Goal: Information Seeking & Learning: Learn about a topic

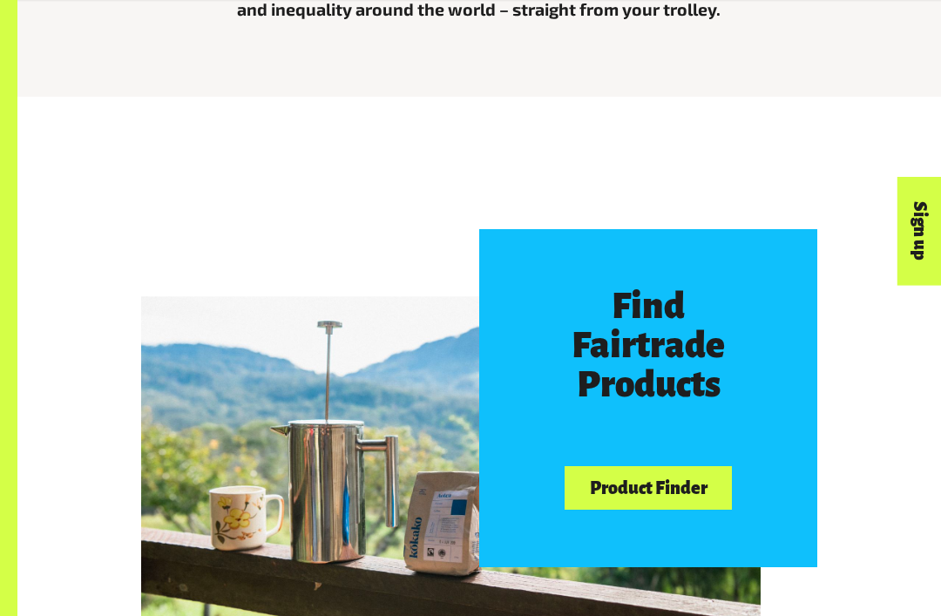
scroll to position [640, 0]
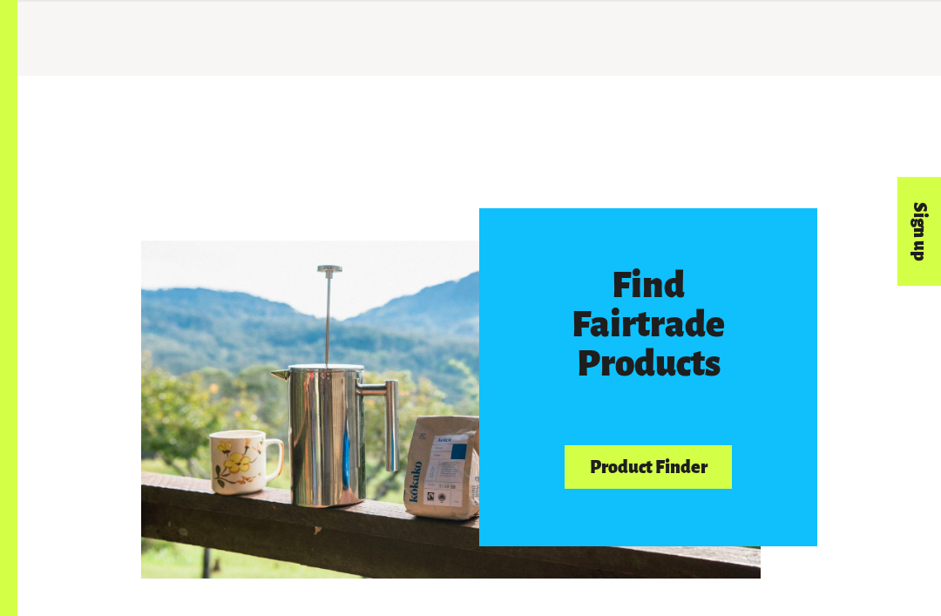
click at [710, 463] on link "Product Finder" at bounding box center [648, 467] width 167 height 44
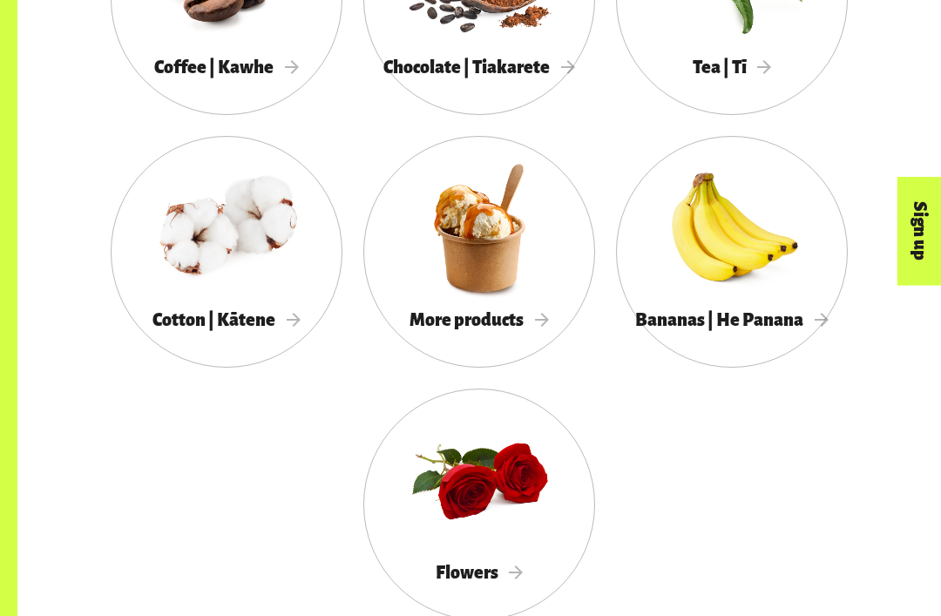
scroll to position [1530, 0]
click at [519, 296] on div at bounding box center [480, 228] width 232 height 151
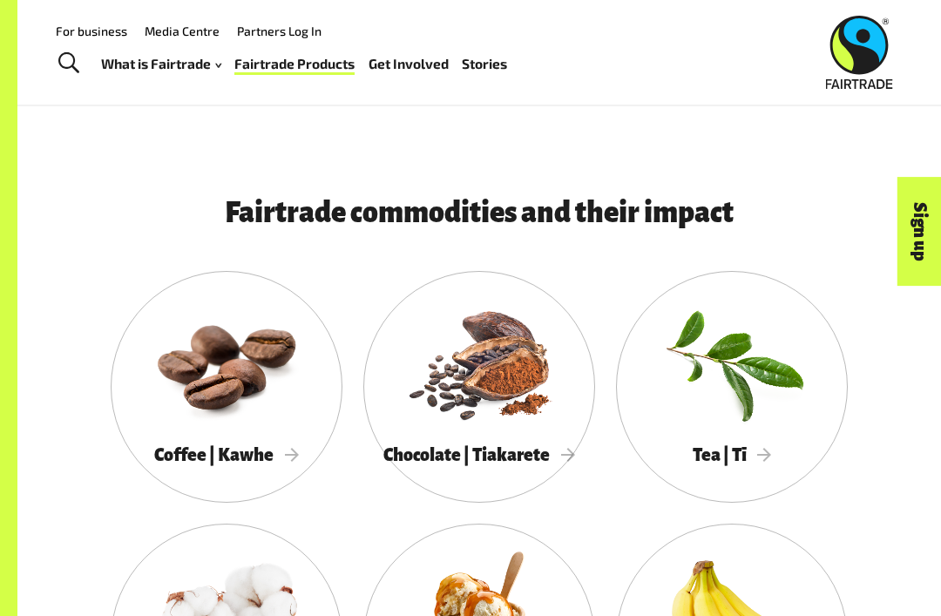
scroll to position [1141, 0]
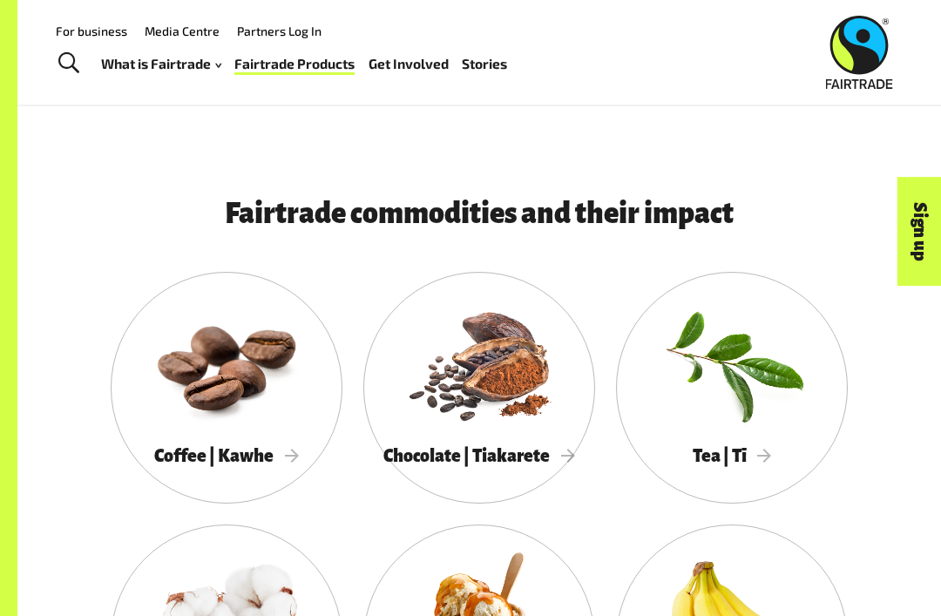
click at [781, 400] on div at bounding box center [732, 364] width 232 height 151
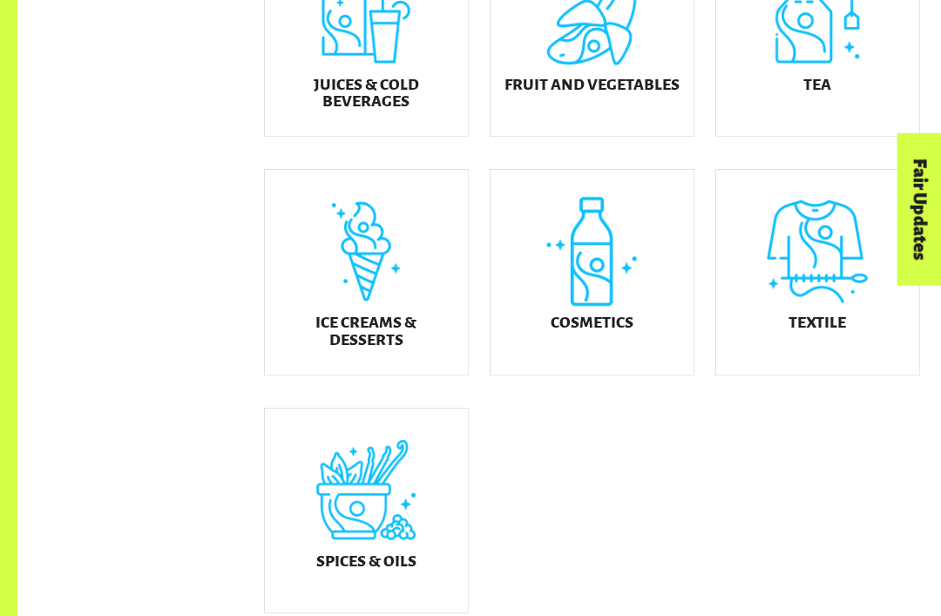
scroll to position [781, 0]
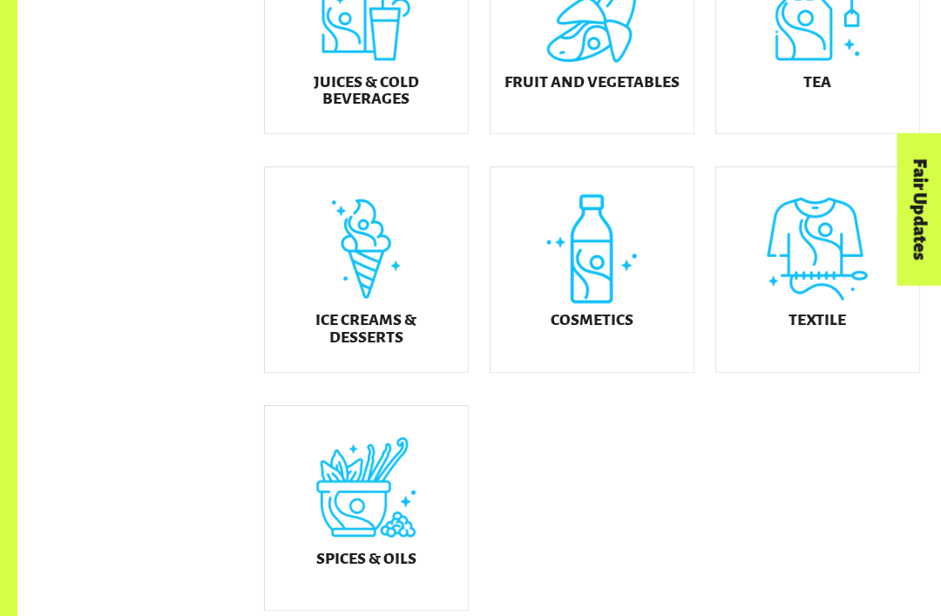
click at [405, 309] on div "Ice Creams & Desserts" at bounding box center [366, 270] width 203 height 205
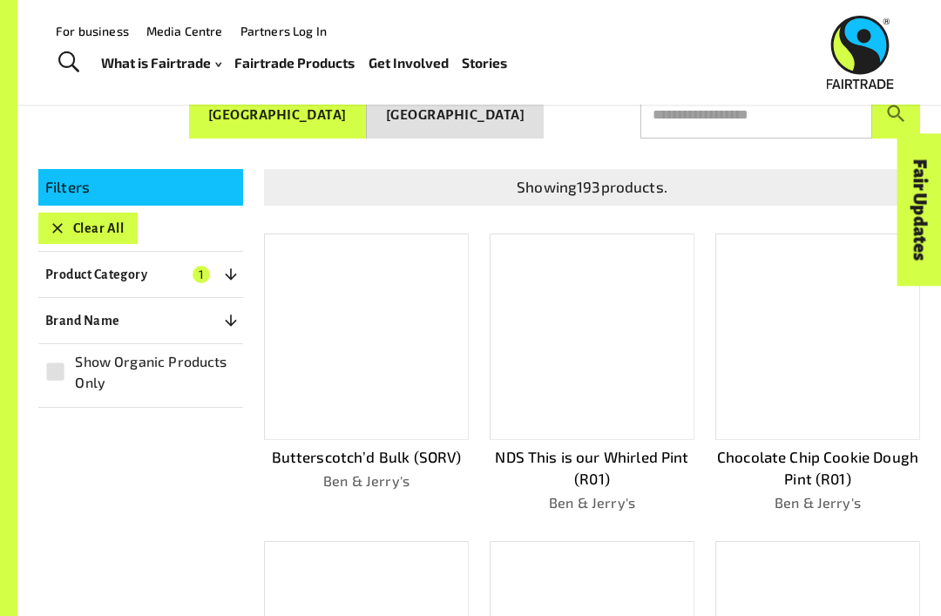
scroll to position [212, 0]
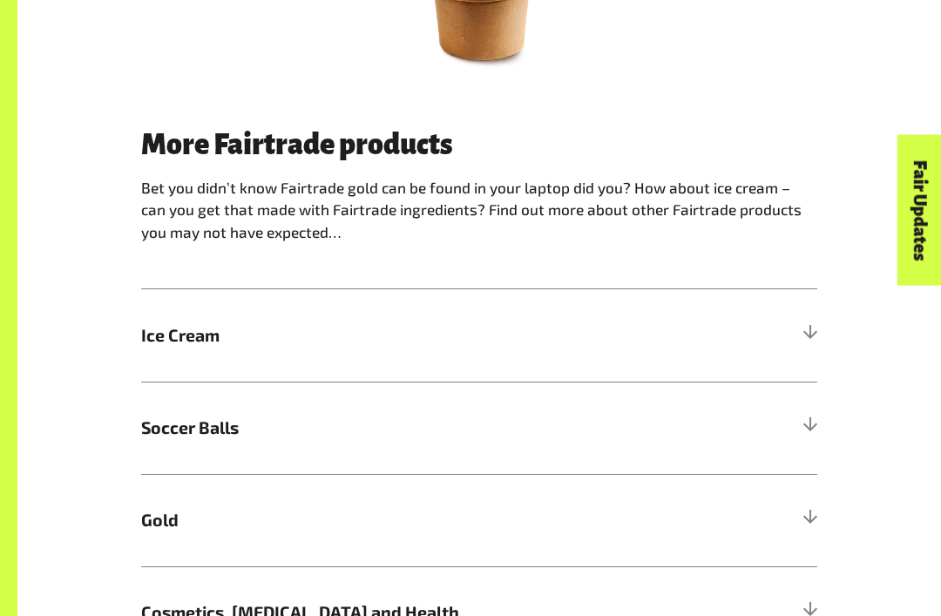
click at [605, 323] on span "Ice Cream" at bounding box center [394, 335] width 507 height 25
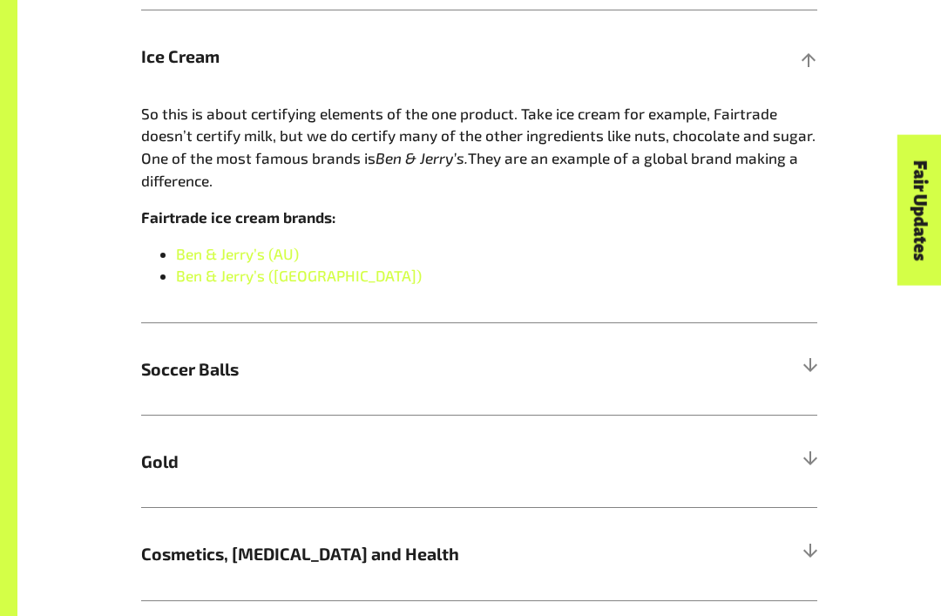
scroll to position [1091, 0]
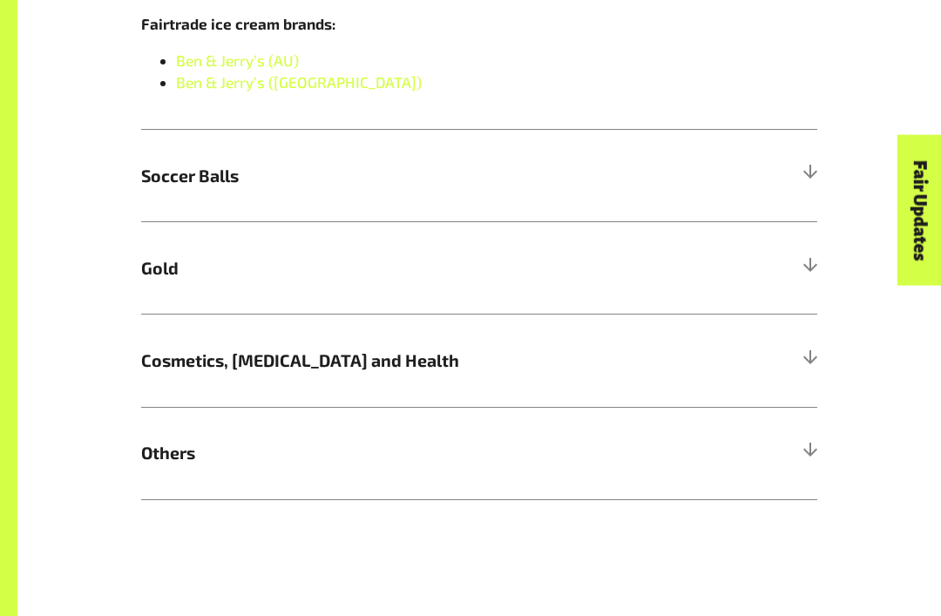
click at [684, 292] on h5 "Gold" at bounding box center [479, 268] width 676 height 92
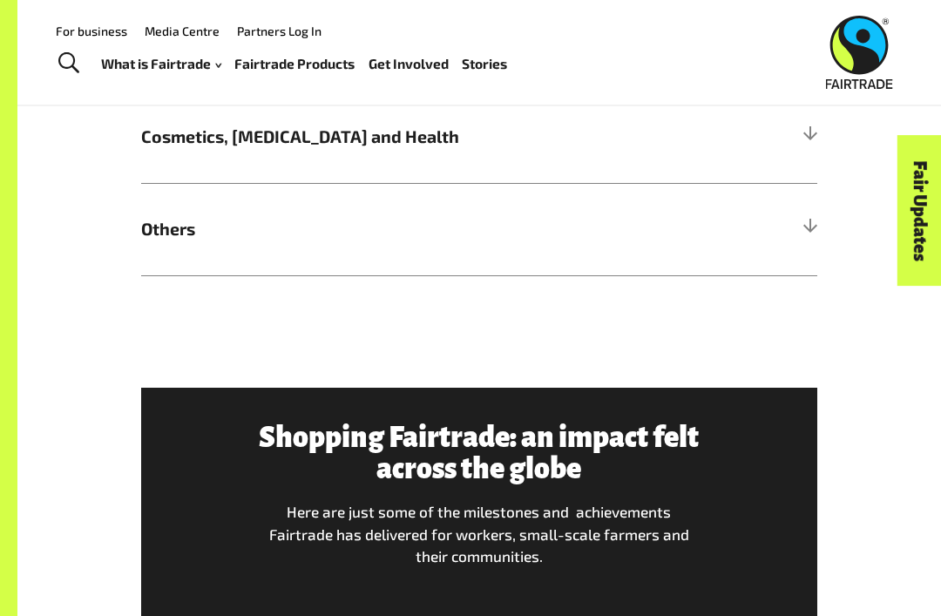
scroll to position [1824, 0]
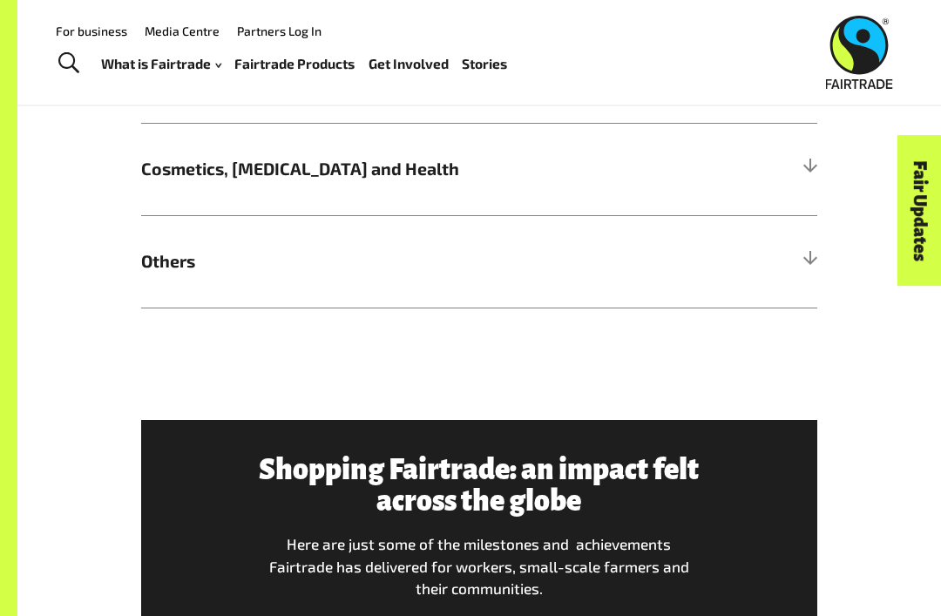
click at [729, 197] on h5 "Cosmetics, Skin Care and Health" at bounding box center [479, 169] width 676 height 92
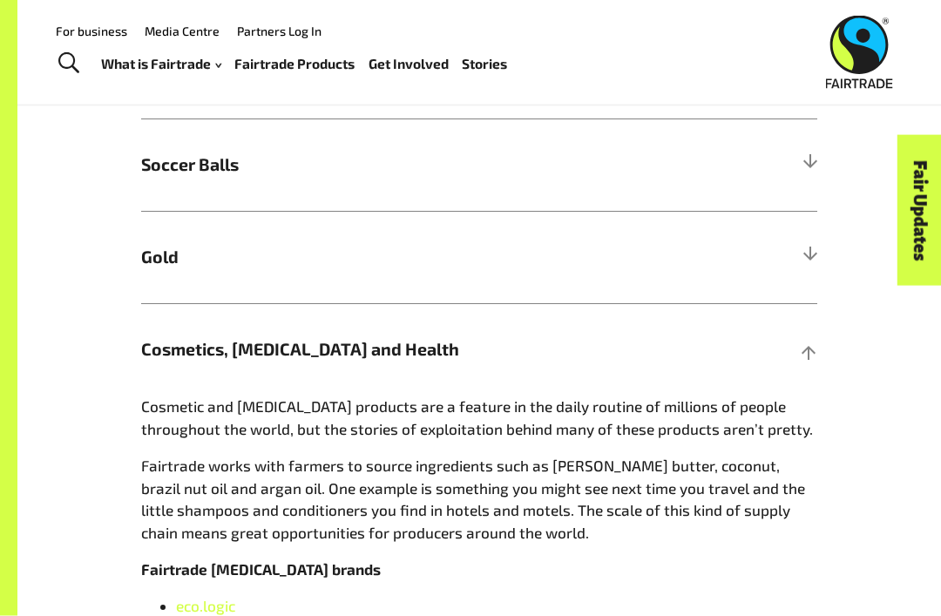
scroll to position [1075, 0]
click at [697, 306] on h5 "Cosmetics, Skin Care and Health" at bounding box center [479, 349] width 676 height 92
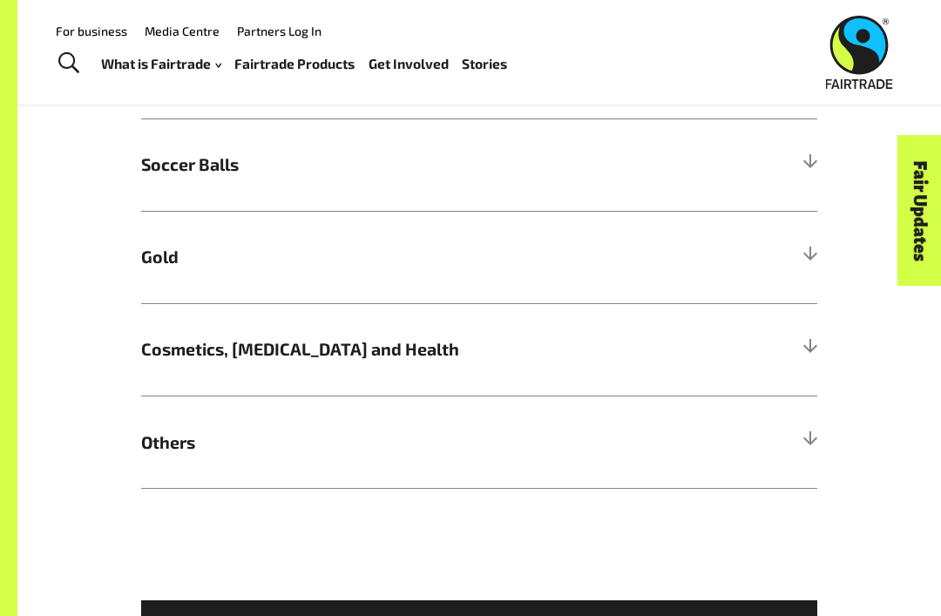
click at [759, 251] on h5 "Gold" at bounding box center [479, 257] width 676 height 92
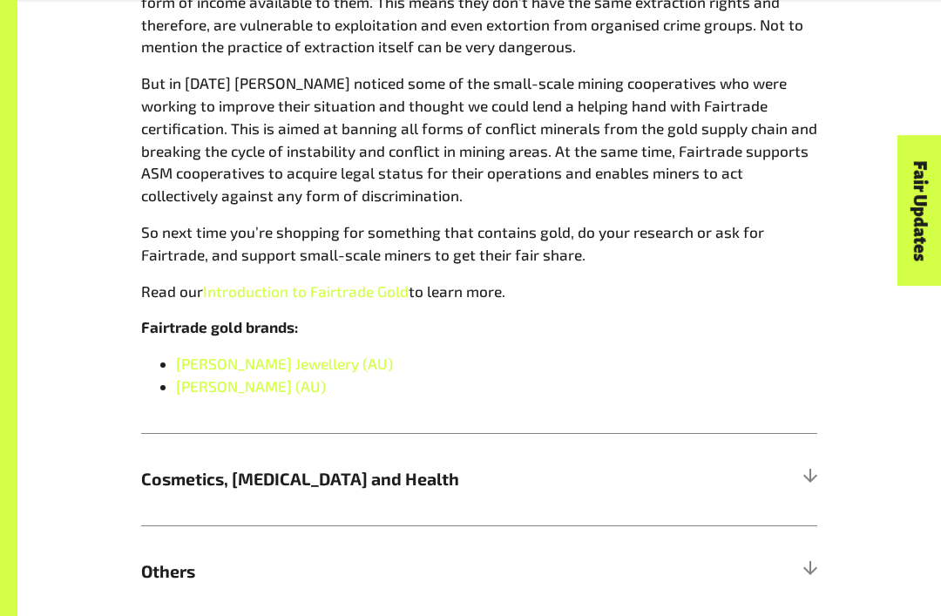
scroll to position [1519, 0]
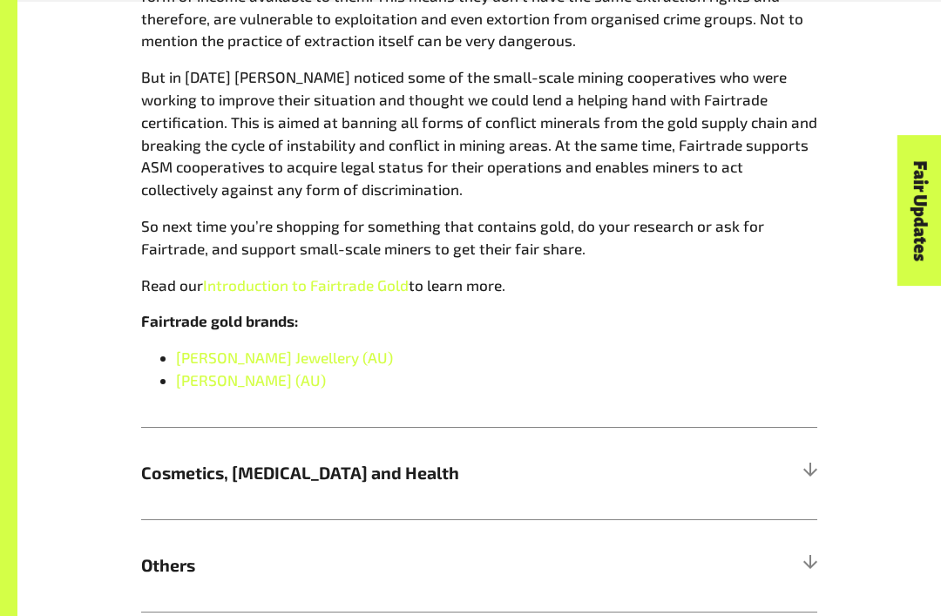
click at [470, 575] on h5 "Others" at bounding box center [479, 566] width 676 height 92
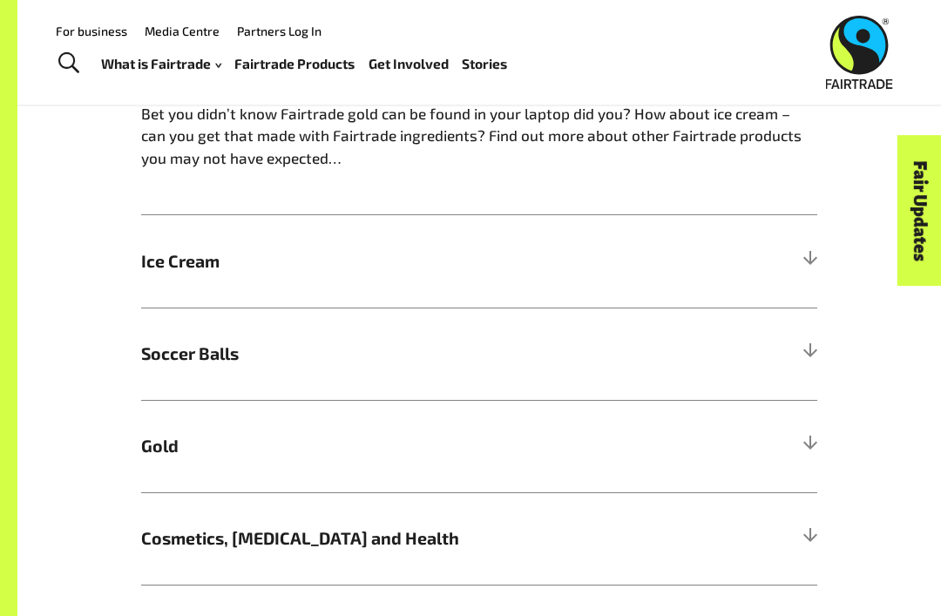
click at [562, 350] on span "Soccer Balls" at bounding box center [394, 353] width 507 height 25
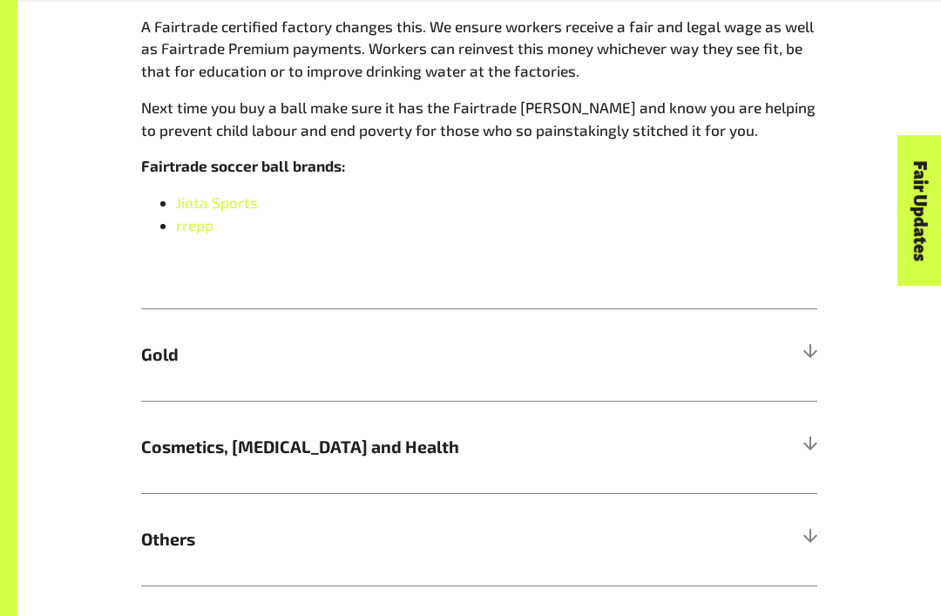
scroll to position [1418, 0]
click at [520, 441] on span "Cosmetics, Skin Care and Health" at bounding box center [394, 447] width 507 height 25
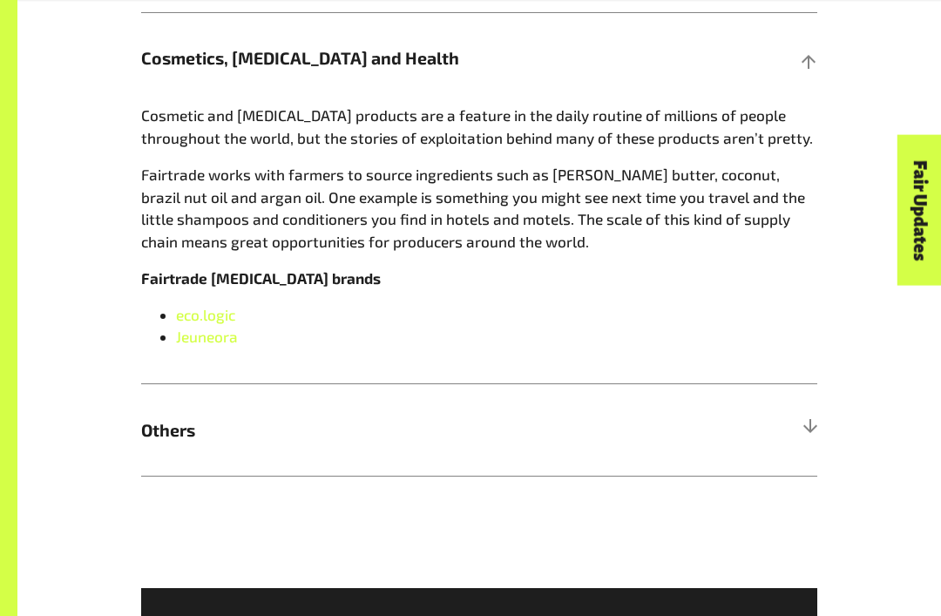
scroll to position [1368, 0]
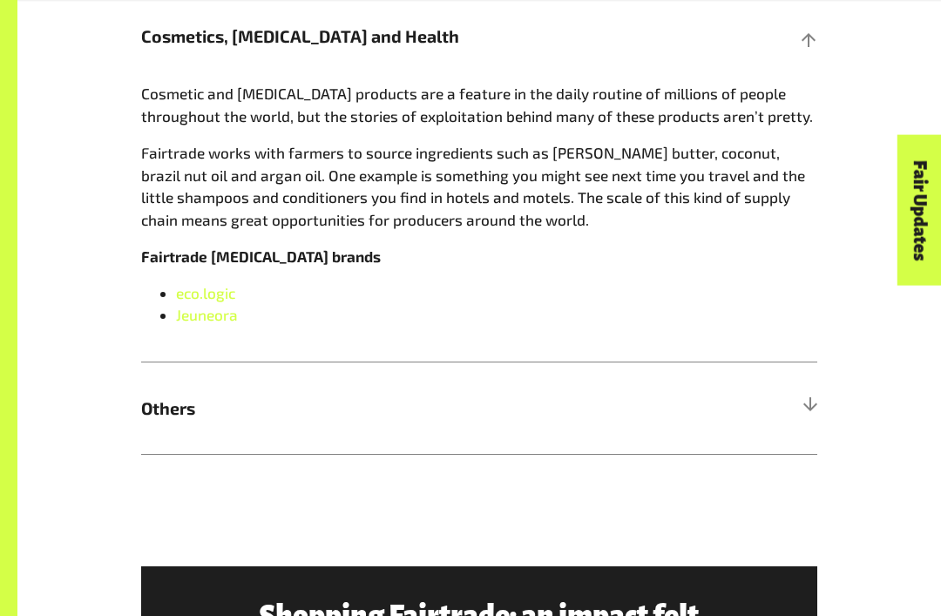
click at [669, 418] on h5 "Others" at bounding box center [479, 409] width 676 height 92
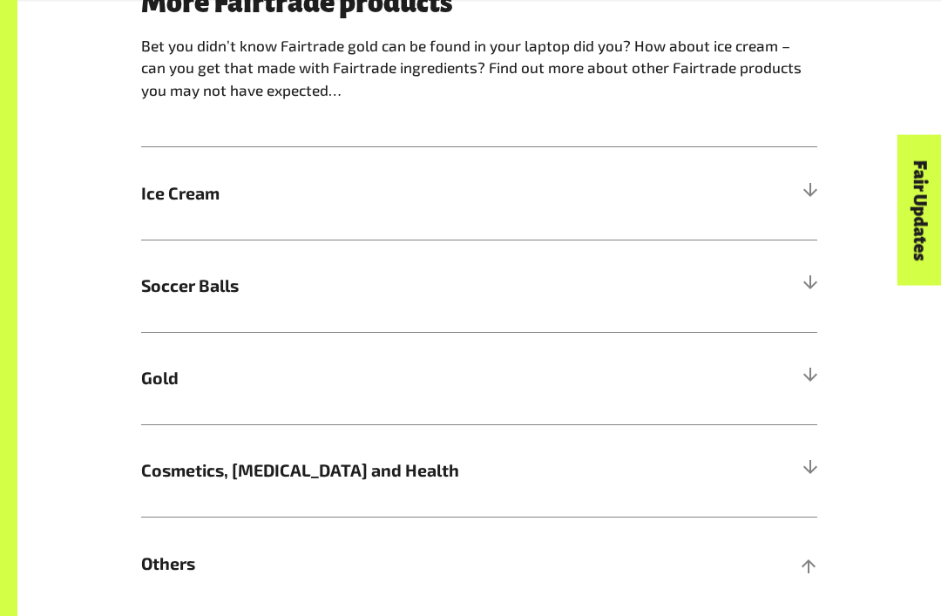
click at [661, 209] on h5 "Ice Cream" at bounding box center [479, 194] width 676 height 92
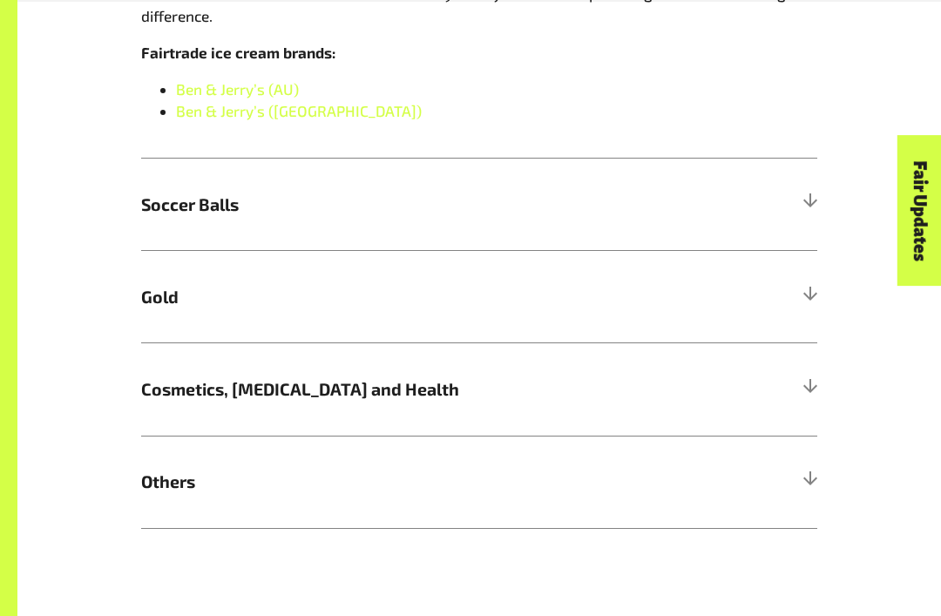
scroll to position [1255, 0]
click at [784, 570] on div "More Fairtrade products Bet you didn’t know Fairtrade gold can be found in your…" at bounding box center [479, 107] width 924 height 955
click at [577, 299] on span "Gold" at bounding box center [394, 296] width 507 height 25
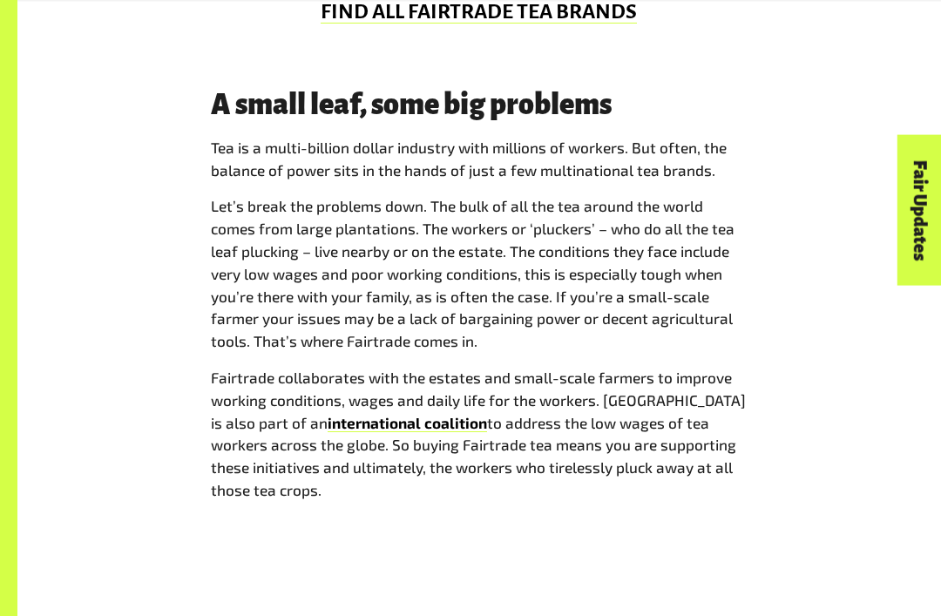
scroll to position [1165, 0]
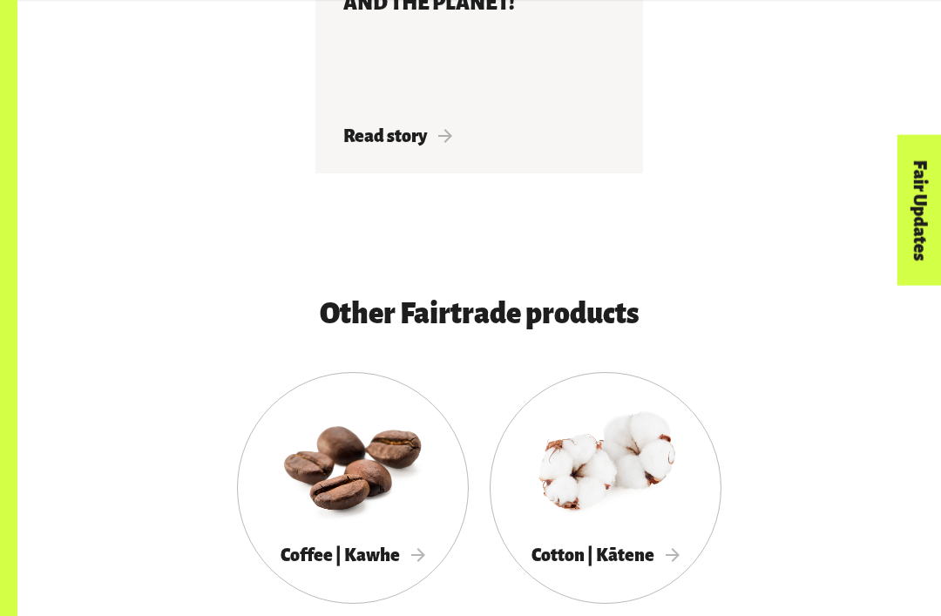
scroll to position [2840, 0]
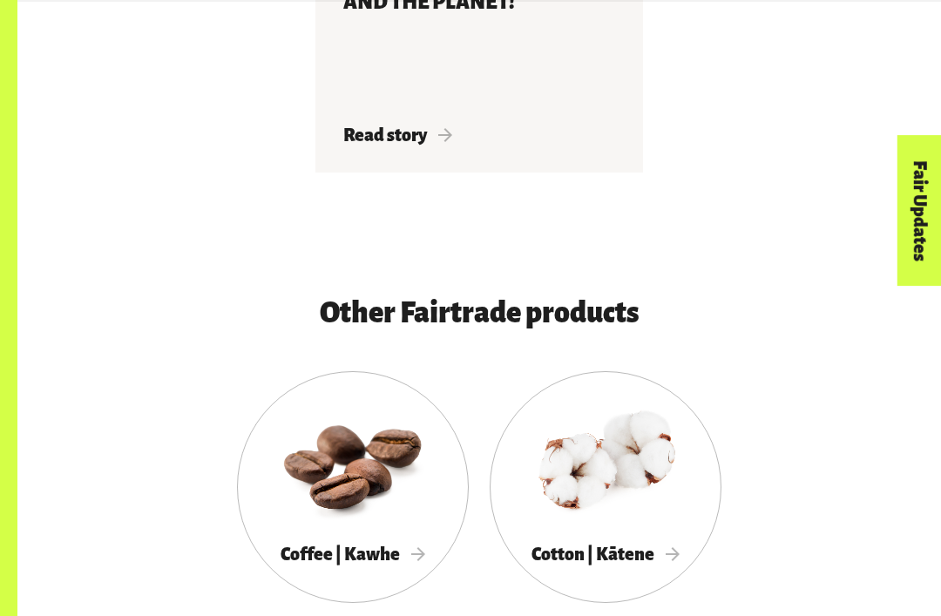
click at [433, 469] on div at bounding box center [353, 463] width 232 height 151
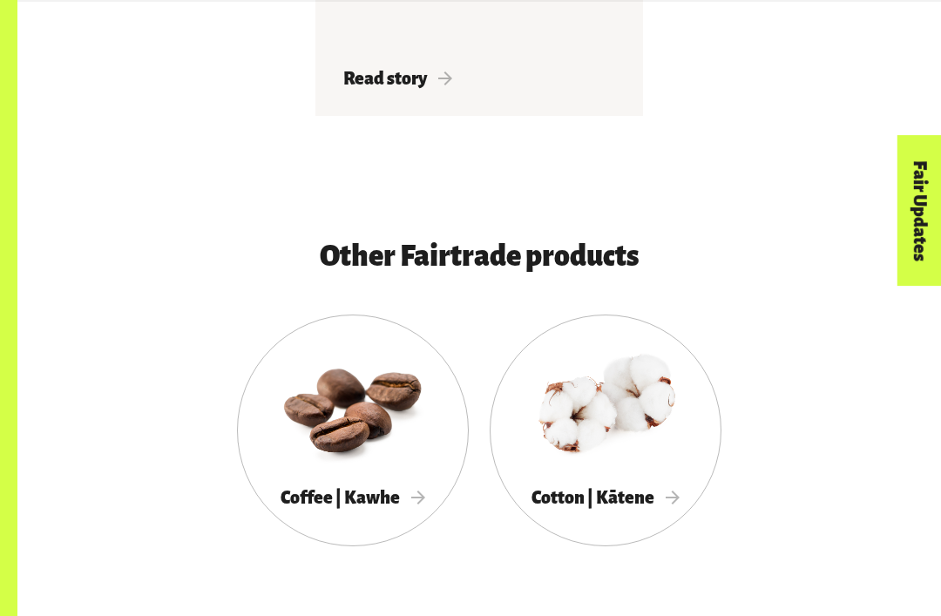
click at [636, 481] on div "Cotton | Kātene" at bounding box center [606, 498] width 232 height 35
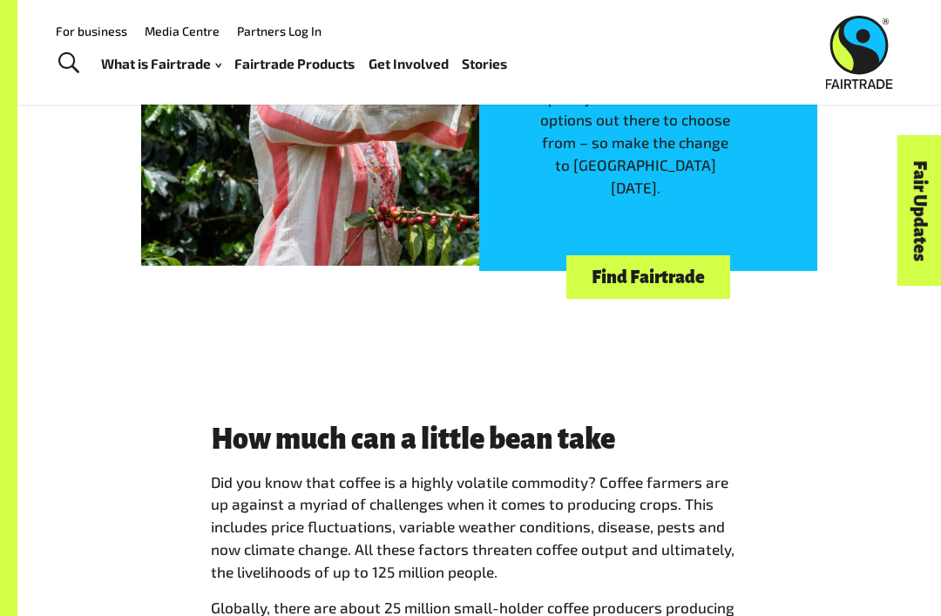
scroll to position [1452, 0]
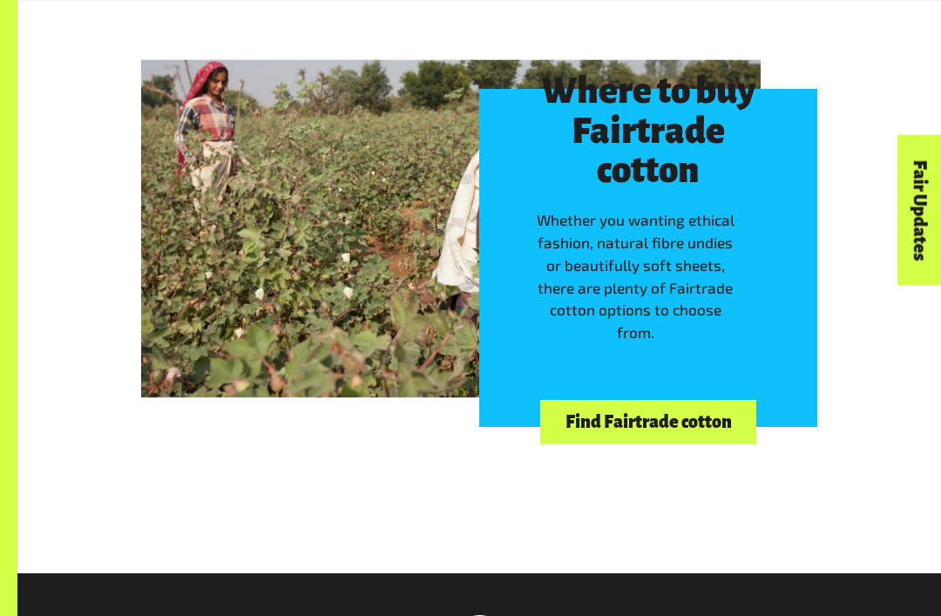
scroll to position [4470, 0]
click at [604, 400] on link "Find Fairtrade cotton" at bounding box center [648, 422] width 216 height 44
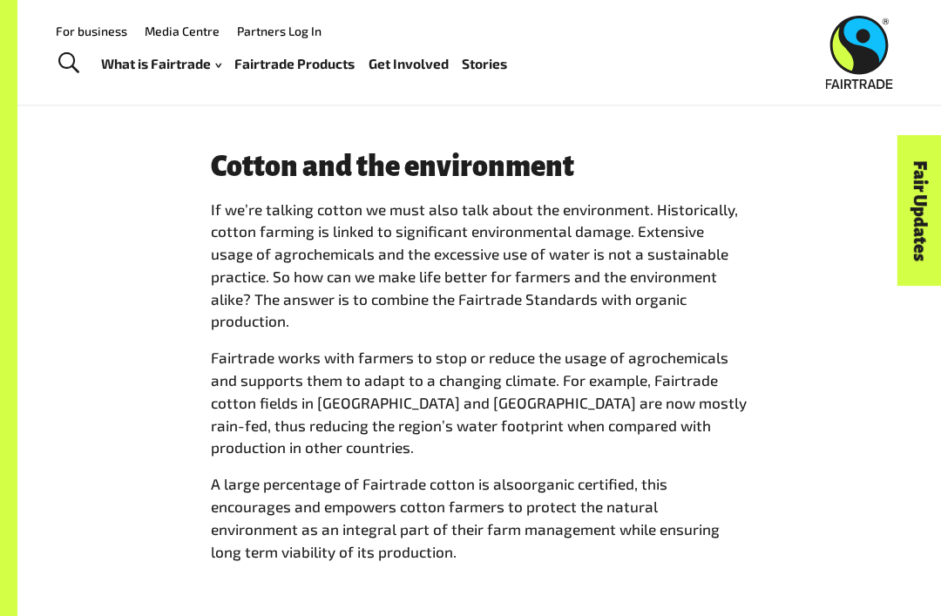
scroll to position [2862, 0]
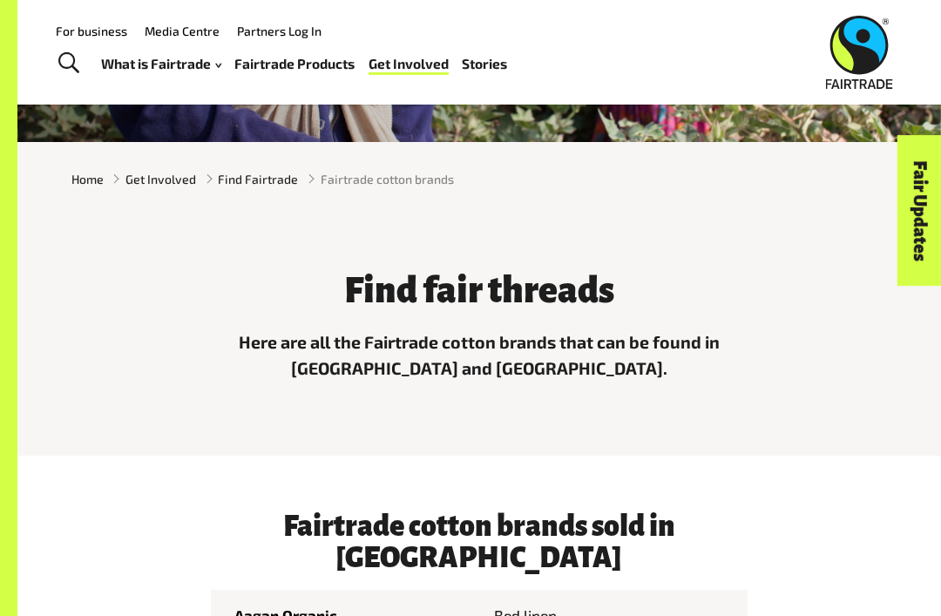
scroll to position [234, 0]
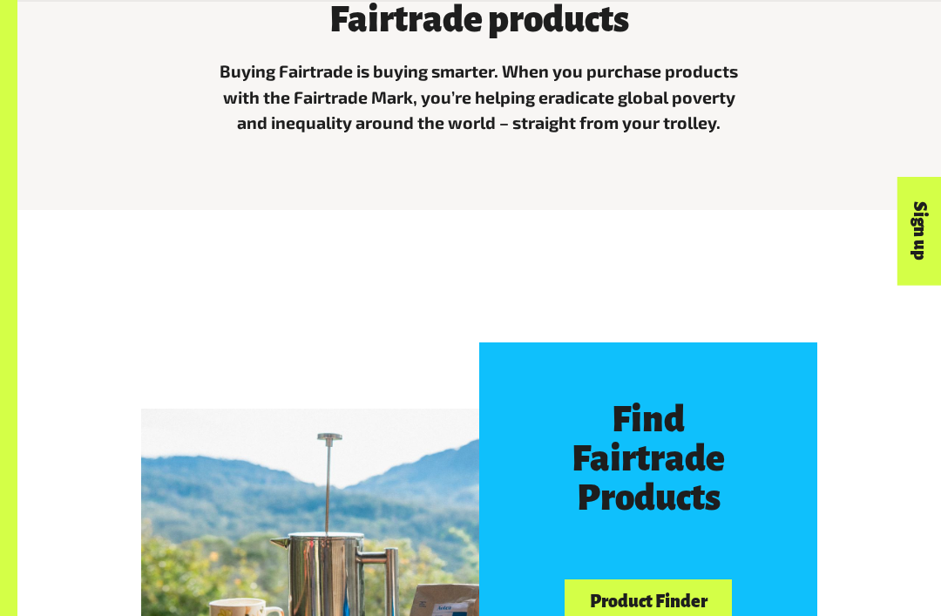
scroll to position [506, 0]
click at [558, 418] on h3 "Find Fairtrade Products" at bounding box center [649, 459] width 226 height 118
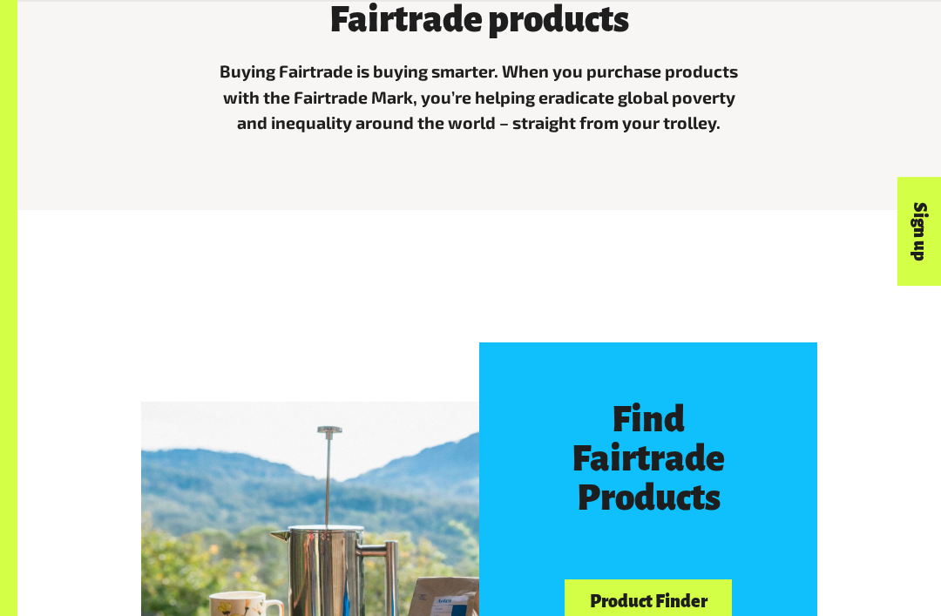
click at [627, 561] on div "Find Fairtrade Products Product Finder" at bounding box center [648, 512] width 338 height 338
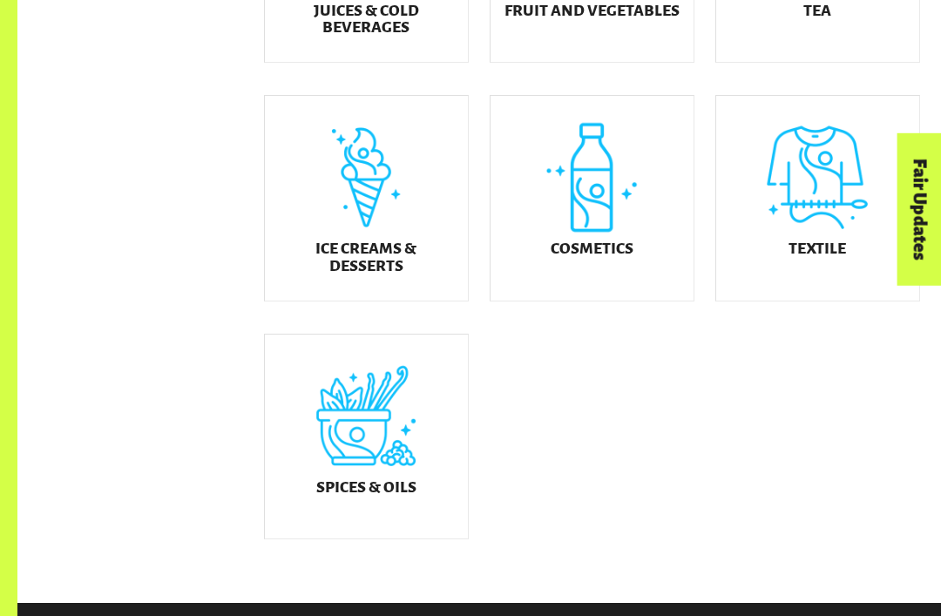
click at [800, 177] on div "Textile" at bounding box center [818, 199] width 203 height 205
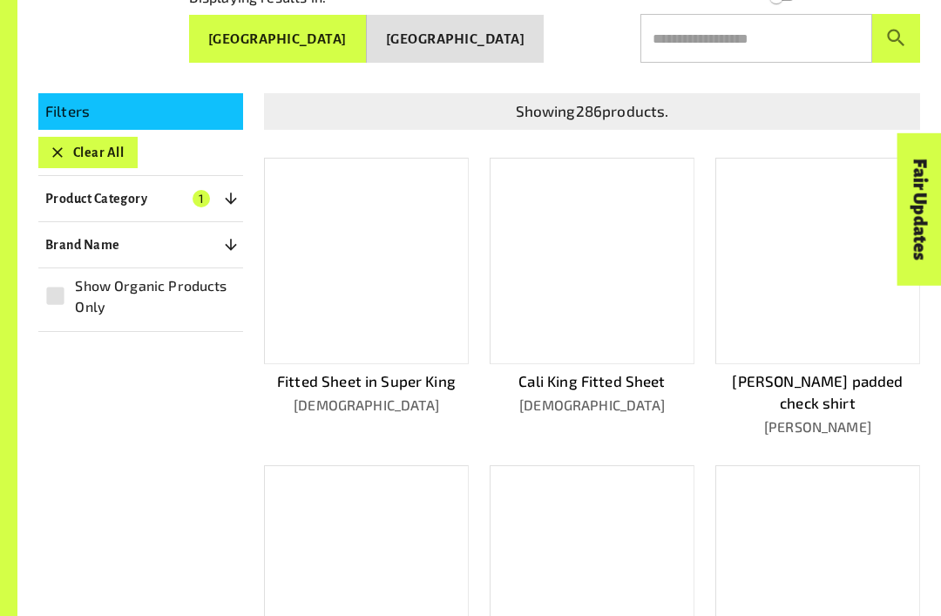
scroll to position [320, 0]
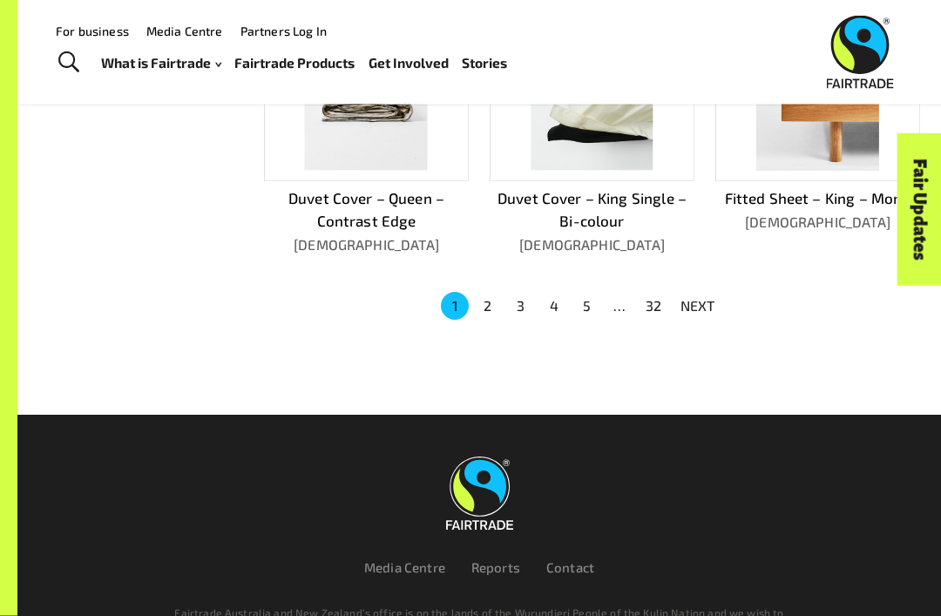
click at [478, 293] on button "2" at bounding box center [488, 307] width 28 height 28
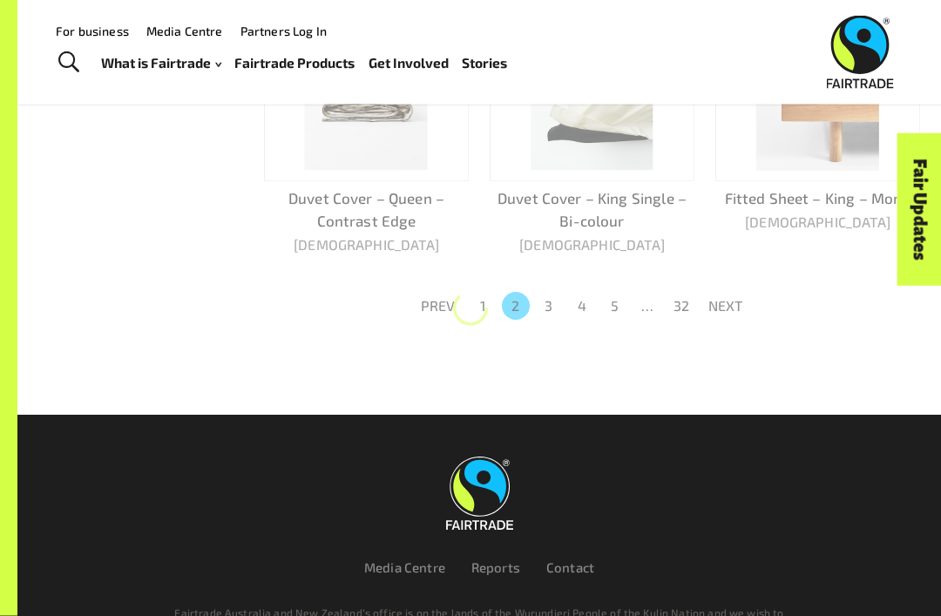
scroll to position [1093, 0]
click at [483, 289] on div at bounding box center [470, 308] width 35 height 105
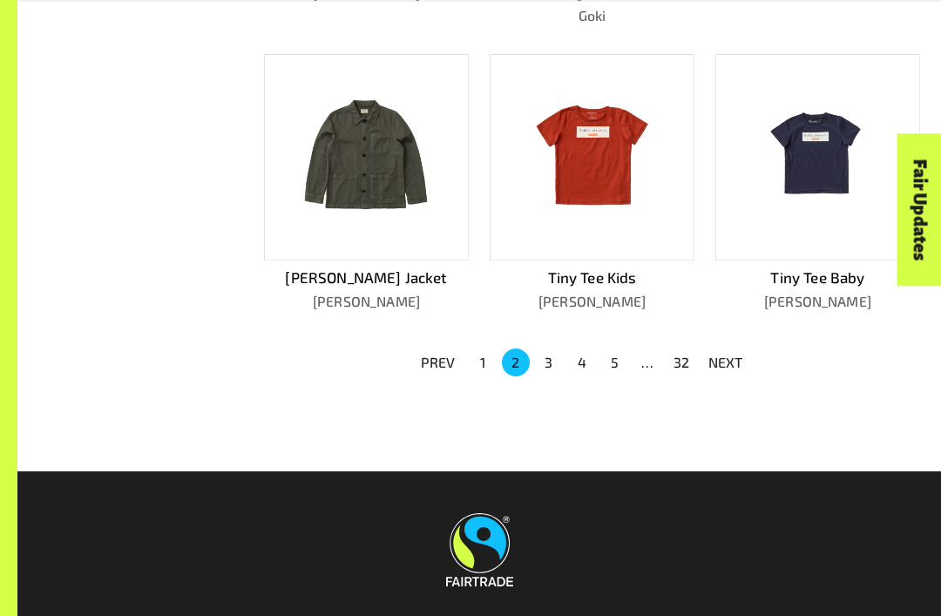
scroll to position [1006, 0]
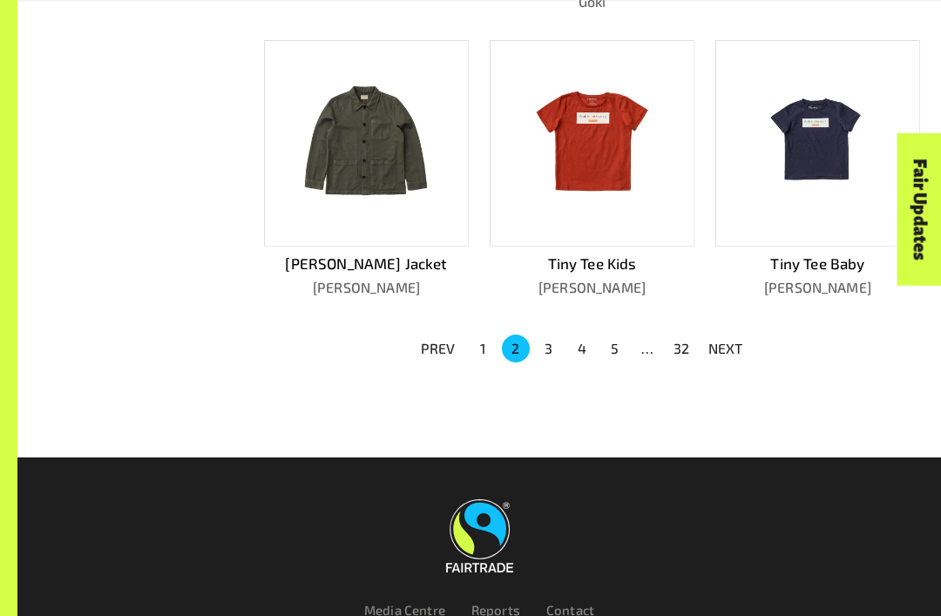
click at [556, 334] on ul "PREV 1 2 3 4 5 … 32 NEXT" at bounding box center [582, 349] width 343 height 31
click at [547, 350] on button "3" at bounding box center [549, 350] width 28 height 28
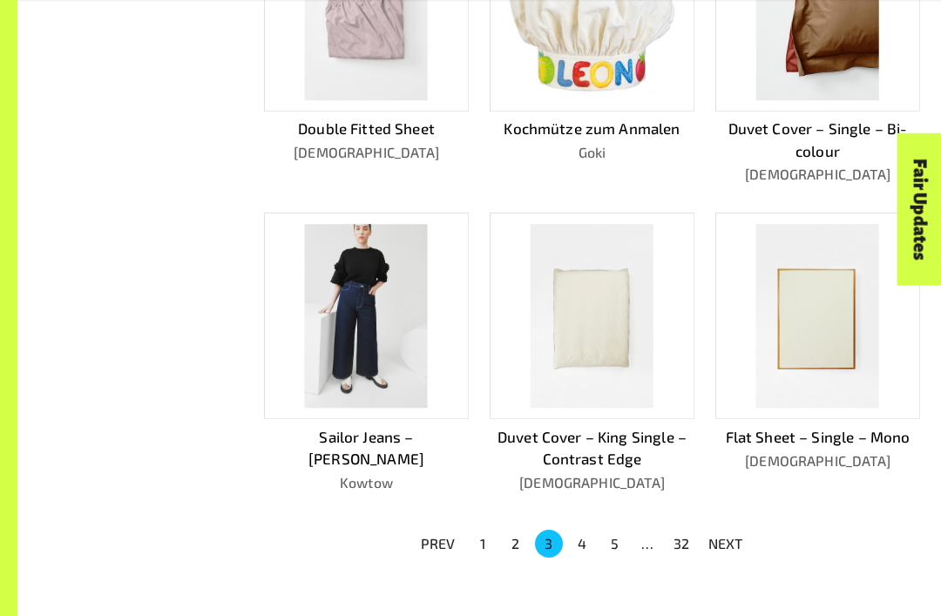
scroll to position [832, 0]
click at [581, 531] on button "4" at bounding box center [582, 544] width 28 height 28
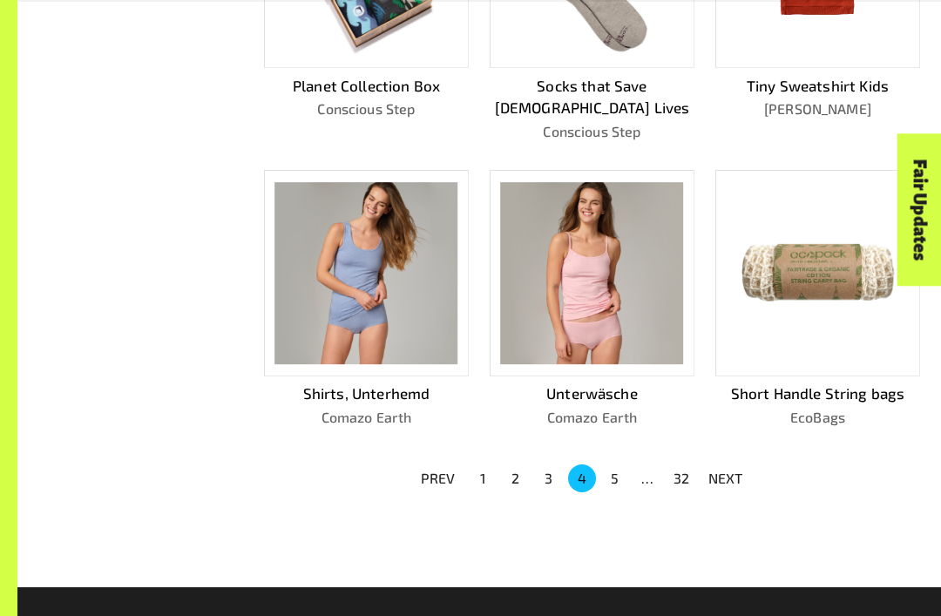
scroll to position [903, 0]
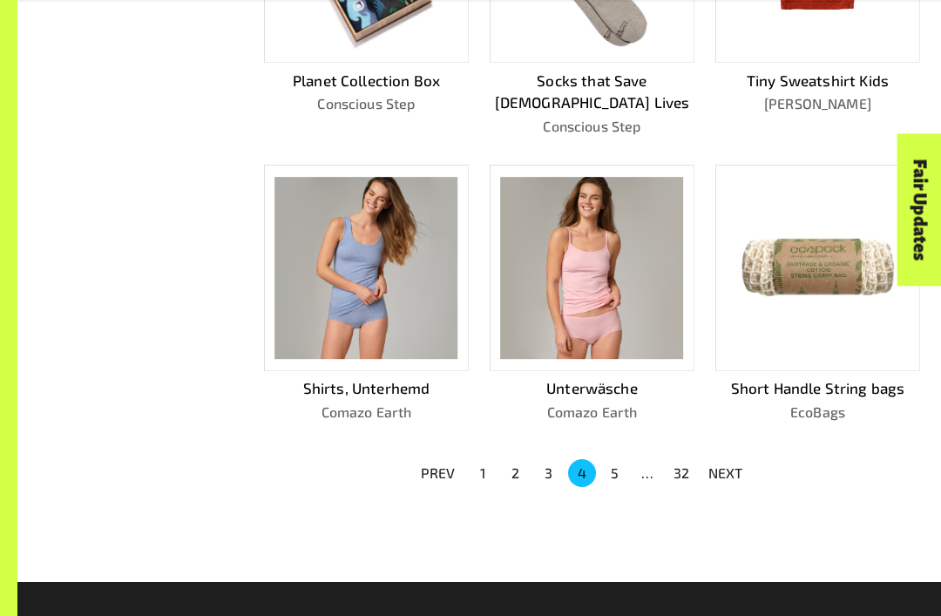
click at [626, 459] on button "5" at bounding box center [615, 473] width 28 height 28
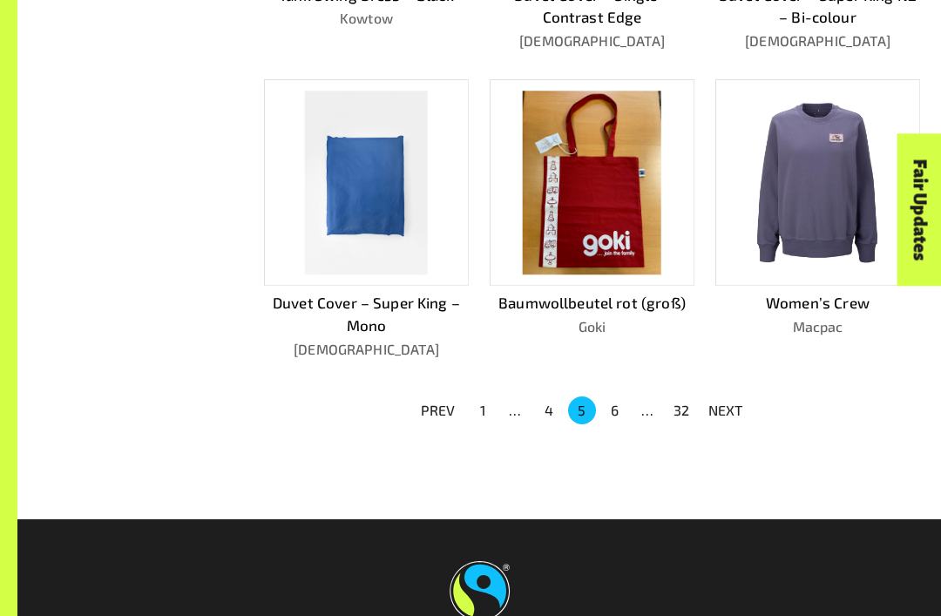
scroll to position [989, 0]
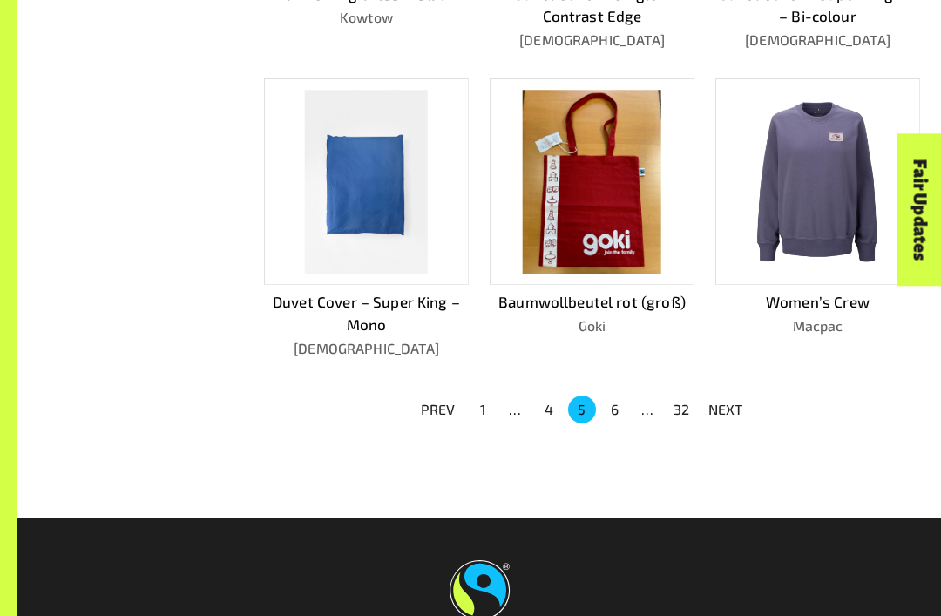
click at [609, 401] on button "6" at bounding box center [615, 410] width 28 height 28
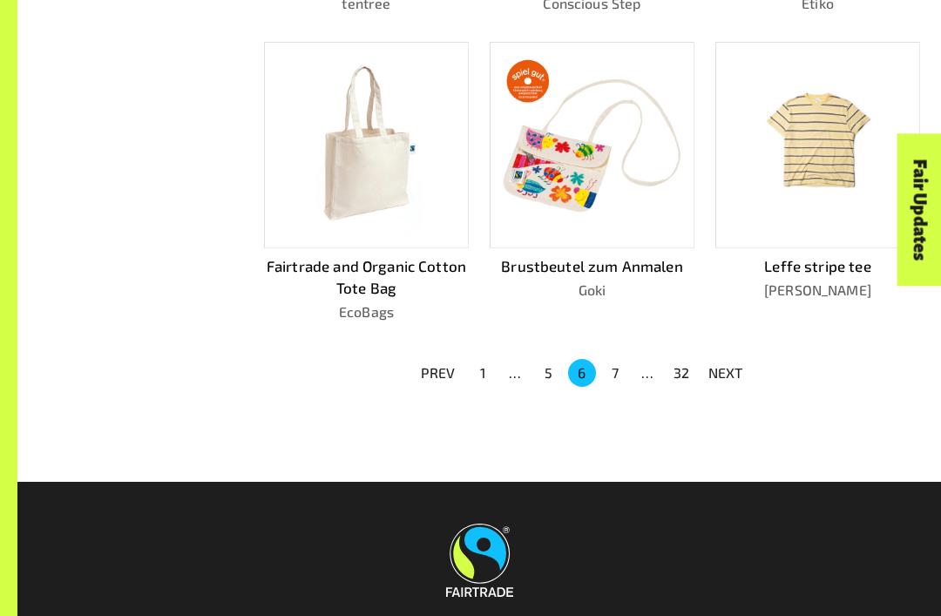
scroll to position [968, 0]
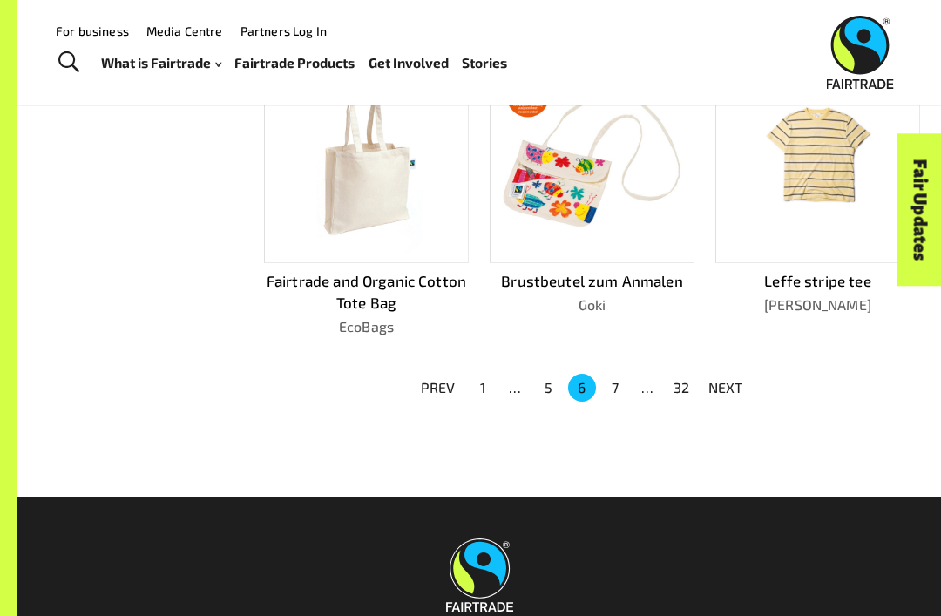
click at [618, 374] on button "7" at bounding box center [615, 388] width 28 height 28
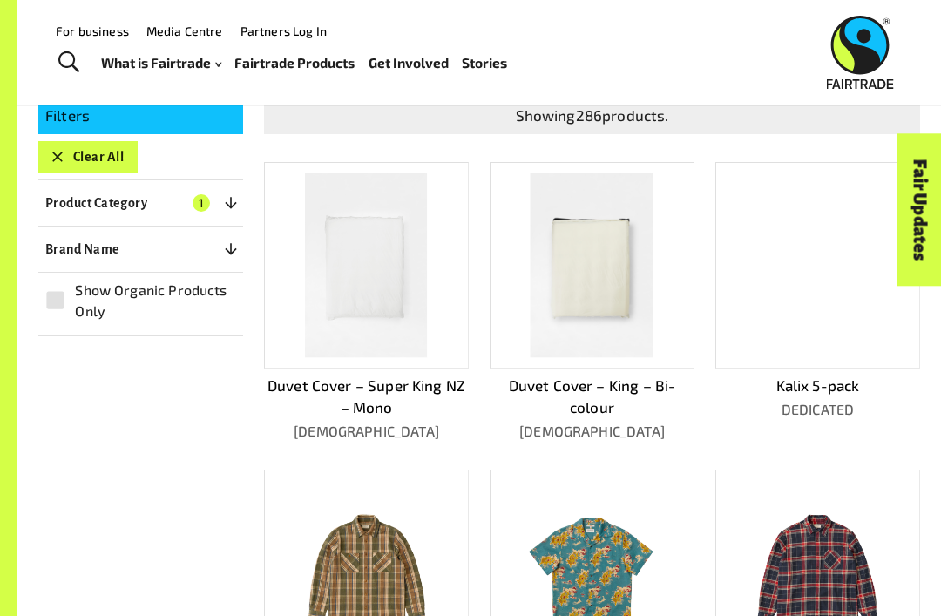
scroll to position [286, 0]
